Goal: Use online tool/utility: Use online tool/utility

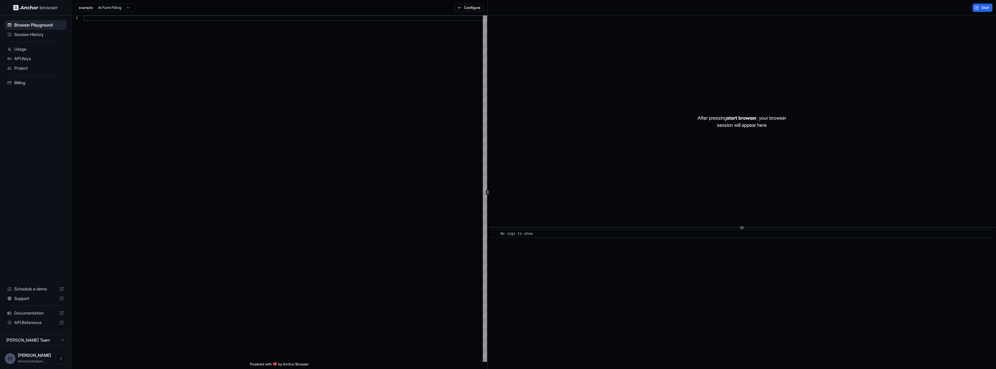
scroll to position [54, 0]
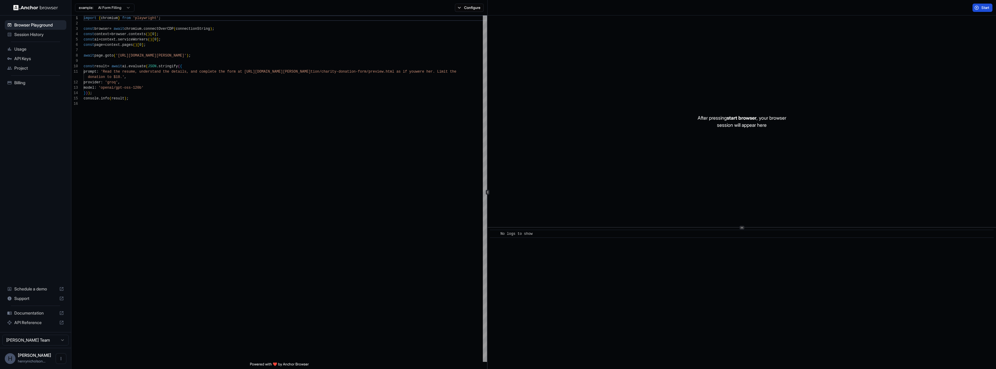
click at [979, 8] on button "Start" at bounding box center [983, 8] width 20 height 8
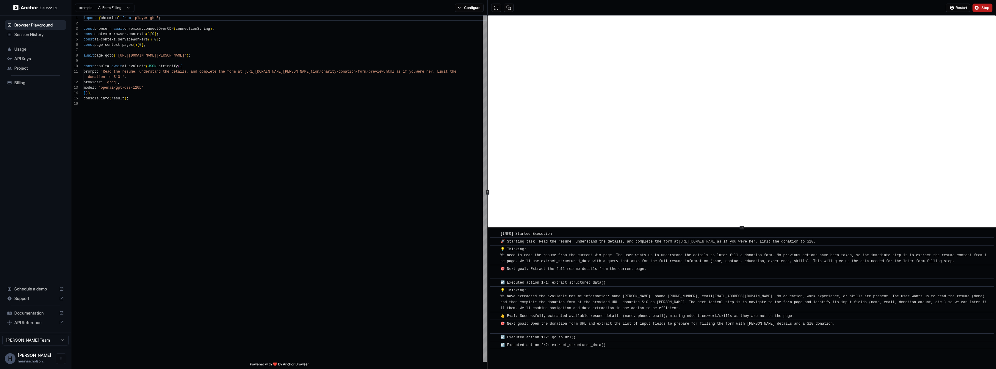
click at [978, 10] on button "Stop" at bounding box center [983, 8] width 20 height 8
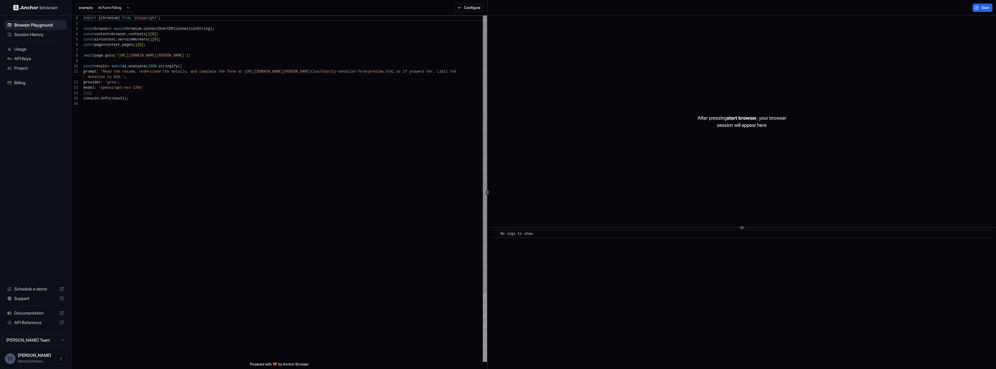
scroll to position [37, 0]
drag, startPoint x: 120, startPoint y: 54, endPoint x: 203, endPoint y: 56, distance: 82.4
click at [203, 56] on div "import { chromium } from 'playwright' ; const browser = await chromium . connec…" at bounding box center [285, 231] width 403 height 432
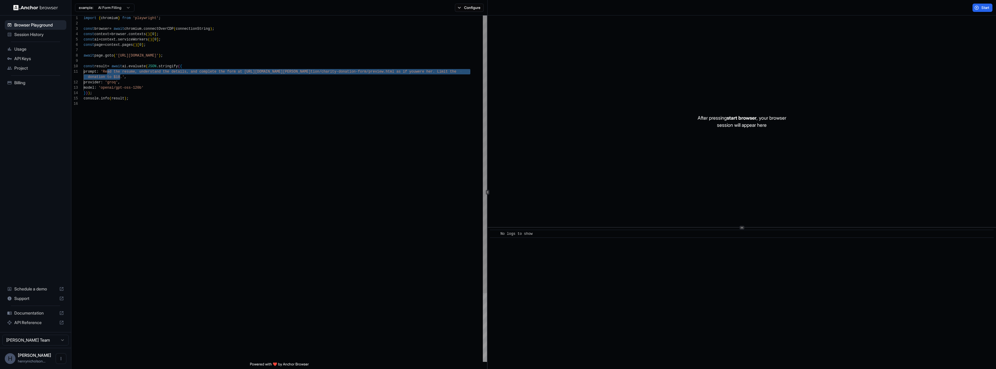
drag, startPoint x: 108, startPoint y: 71, endPoint x: 120, endPoint y: 76, distance: 13.8
click at [120, 76] on div "import { chromium } from 'playwright' ; const browser = await chromium . connec…" at bounding box center [285, 231] width 403 height 432
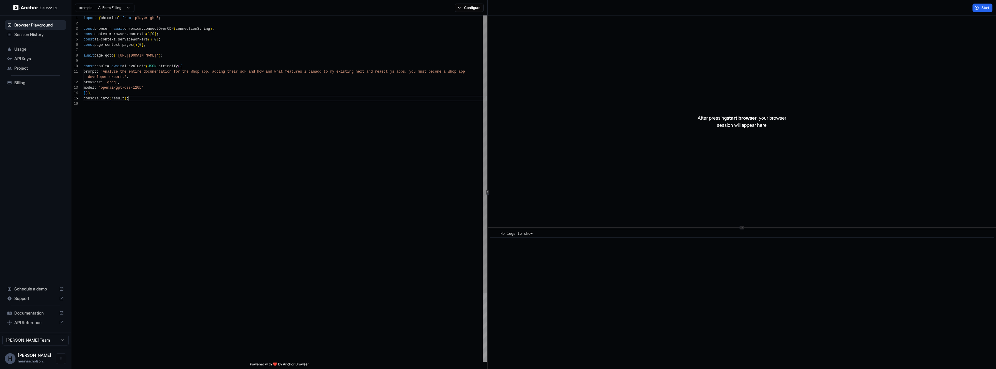
scroll to position [27, 0]
click at [321, 101] on div "import { chromium } from 'playwright' ; const browser = await chromium . connec…" at bounding box center [285, 231] width 403 height 432
type textarea "**********"
click at [983, 4] on button "Start" at bounding box center [983, 8] width 20 height 8
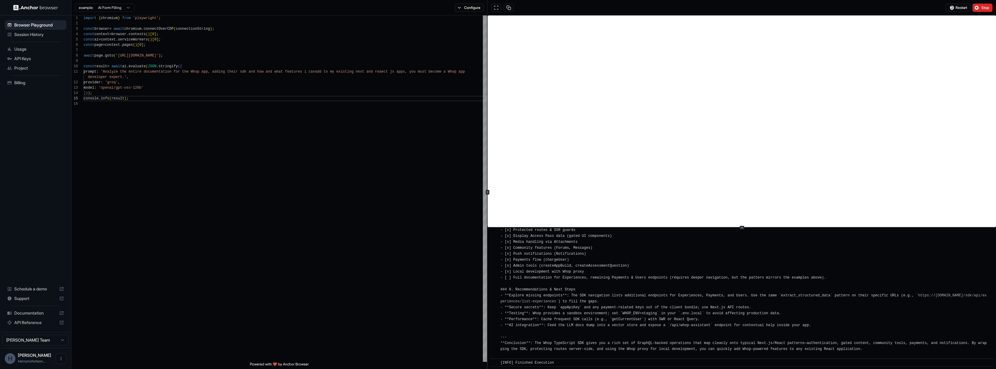
scroll to position [0, 0]
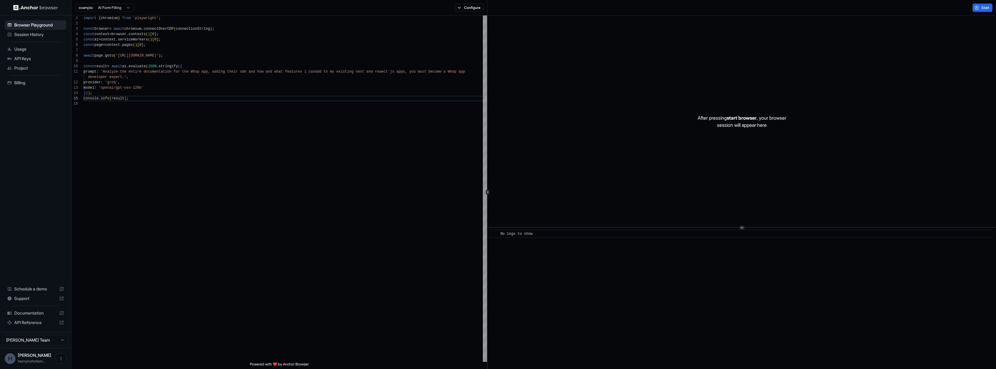
click at [713, 129] on div "After pressing start browser , your browser session will appear here" at bounding box center [742, 121] width 508 height 212
click at [23, 35] on span "Session History" at bounding box center [39, 35] width 50 height 6
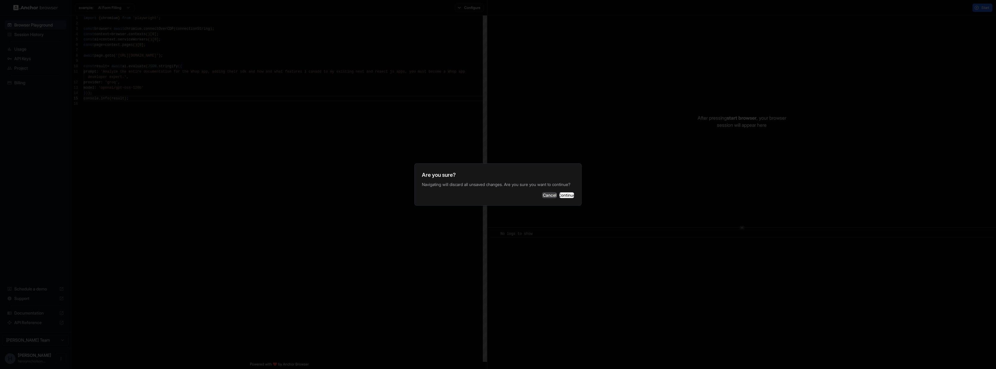
click at [542, 198] on button "Cancel" at bounding box center [549, 195] width 15 height 6
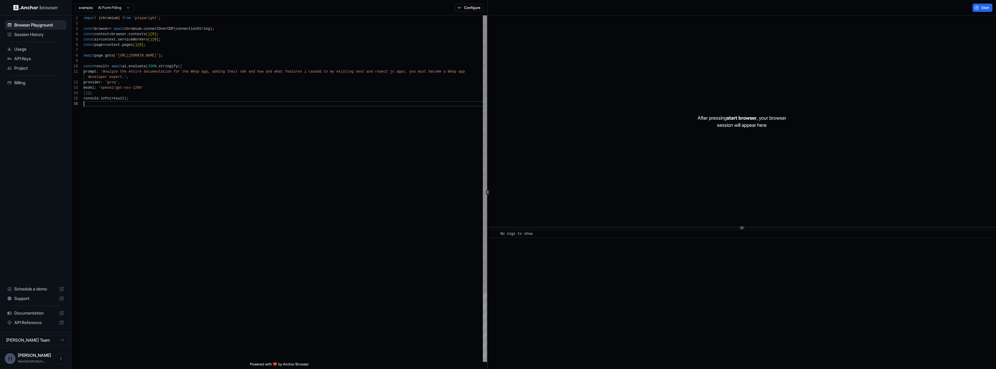
scroll to position [32, 0]
click at [325, 152] on div "import { chromium } from 'playwright' ; const browser = await chromium . connec…" at bounding box center [285, 231] width 403 height 432
click at [460, 9] on button "Configure" at bounding box center [469, 8] width 29 height 8
drag, startPoint x: 458, startPoint y: 9, endPoint x: 450, endPoint y: 9, distance: 8.0
click at [458, 9] on button "Configure" at bounding box center [469, 8] width 29 height 8
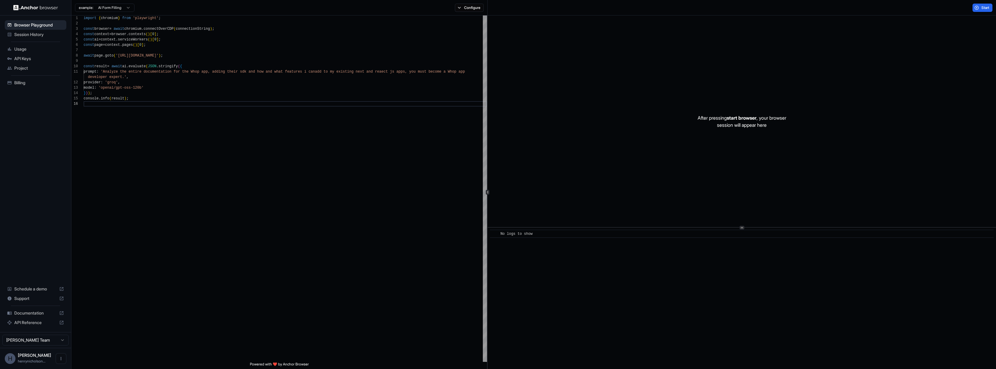
click at [21, 33] on span "Session History" at bounding box center [39, 35] width 50 height 6
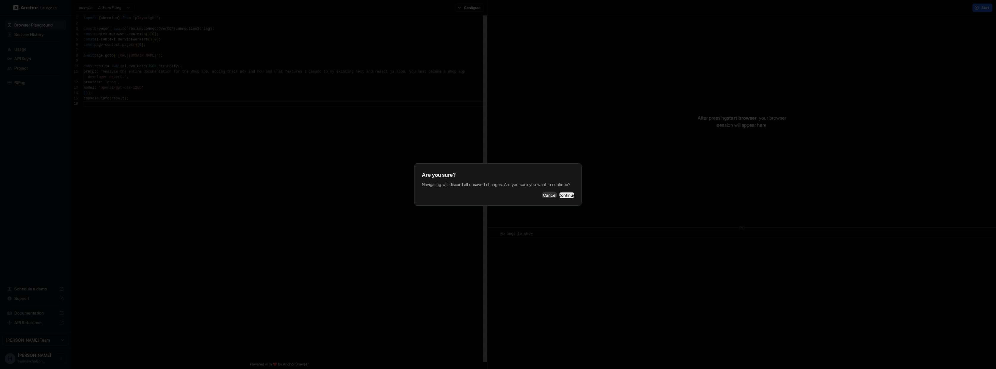
click at [559, 198] on button "Continue" at bounding box center [566, 195] width 15 height 6
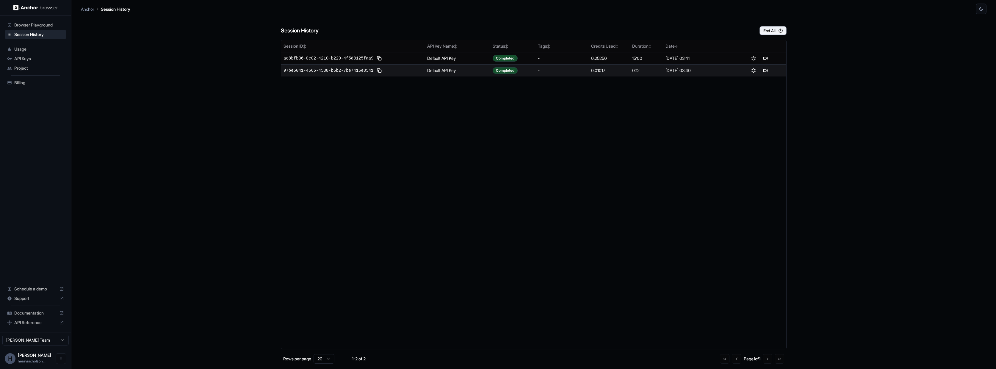
click at [430, 68] on td "Default API Key" at bounding box center [458, 70] width 66 height 12
click at [360, 72] on span "97be6041-4565-4538-b5b2-7be7416e8541" at bounding box center [329, 71] width 90 height 6
click at [434, 59] on td "Default API Key" at bounding box center [458, 58] width 66 height 12
click at [316, 57] on span "ae8bfb36-0e02-4210-b229-4f5d8125faa9" at bounding box center [329, 58] width 90 height 6
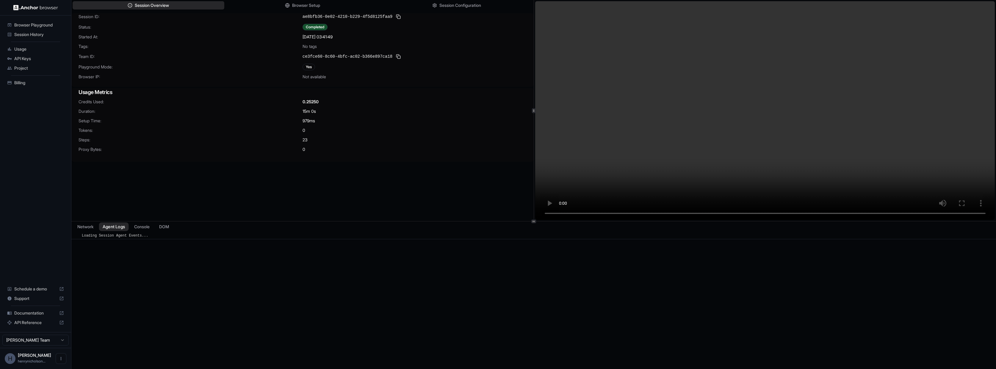
click at [121, 227] on button "Agent Logs" at bounding box center [114, 227] width 30 height 9
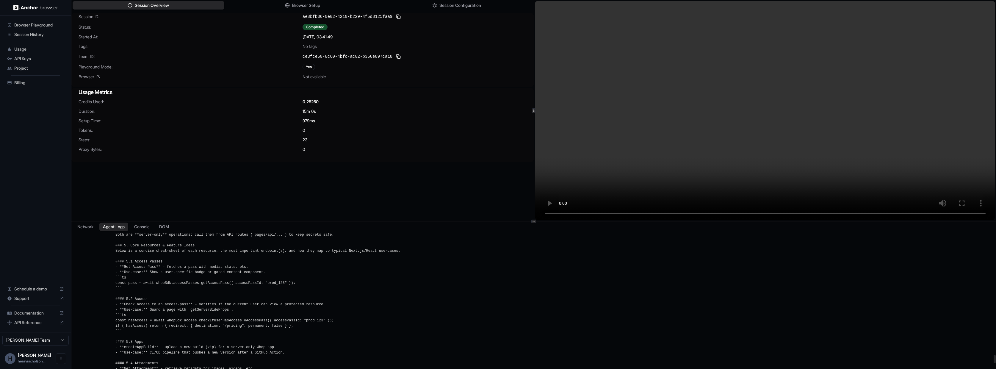
scroll to position [1969, 0]
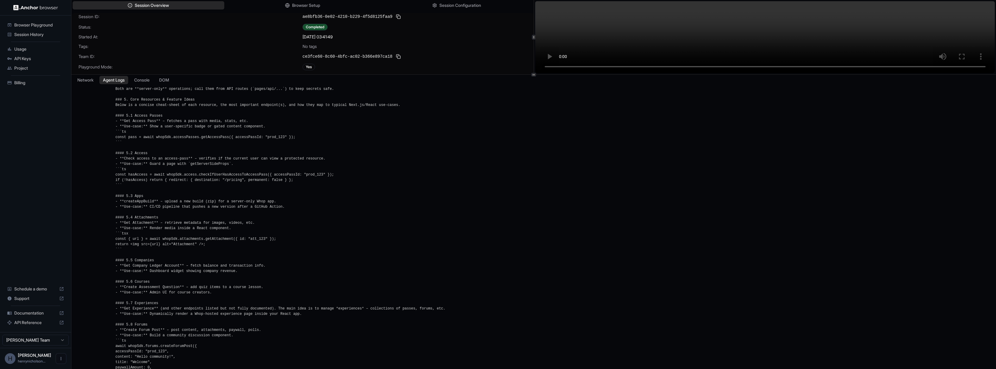
click at [290, 74] on div at bounding box center [533, 74] width 925 height 0
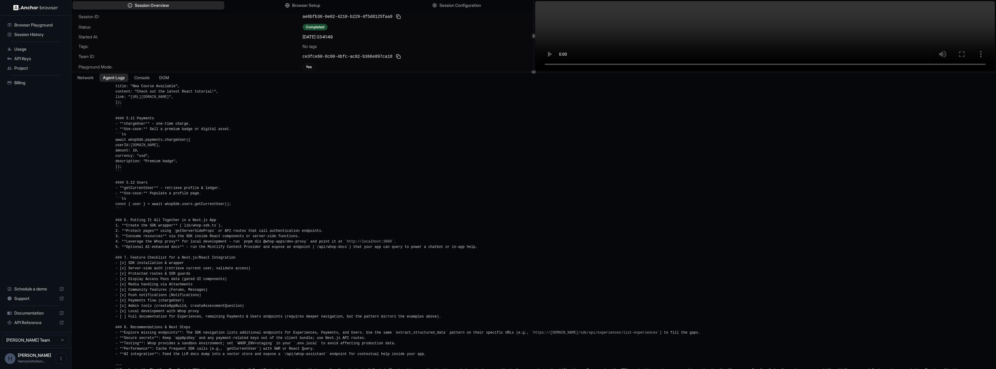
scroll to position [2369, 0]
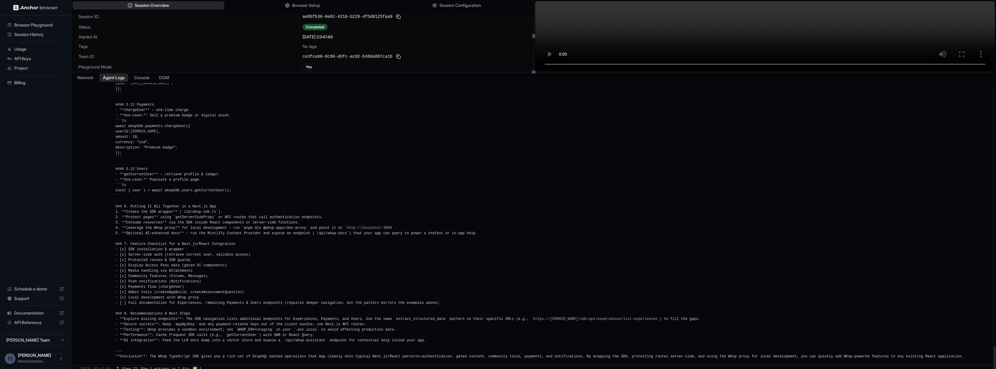
drag, startPoint x: 116, startPoint y: 243, endPoint x: 981, endPoint y: 356, distance: 872.5
copy div "📄 Loremi: ## Dolo SIT Ametcons & Adipiscinge Seddo eiu Temp.in / Utlab Etdo ###…"
